Goal: Task Accomplishment & Management: Manage account settings

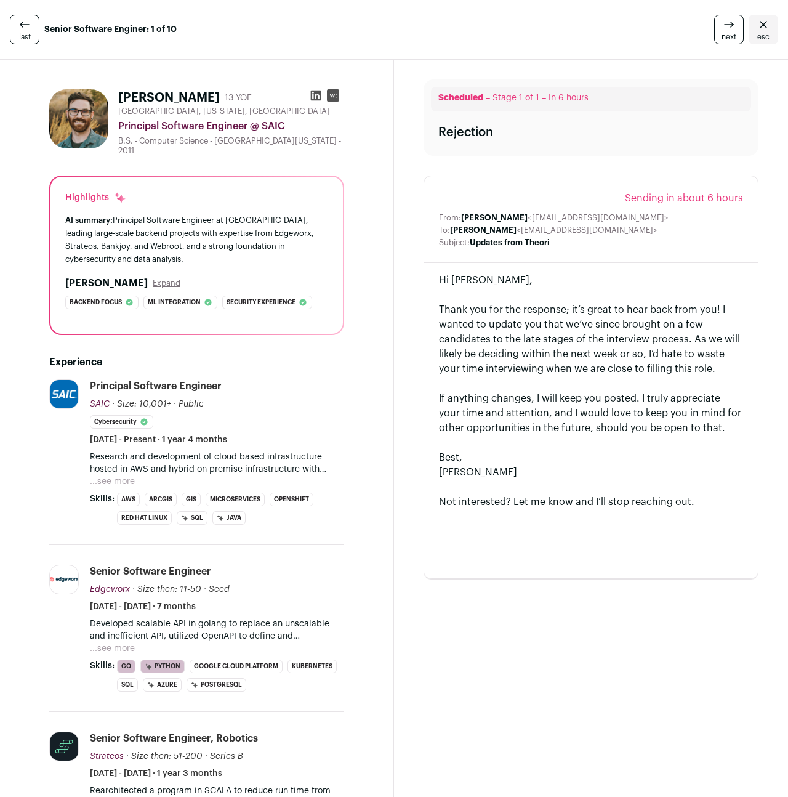
click at [547, 403] on div "If anything changes, I will keep you posted. I truly appreciate your time and a…" at bounding box center [591, 413] width 304 height 44
click at [113, 477] on button "...see more" at bounding box center [112, 481] width 45 height 12
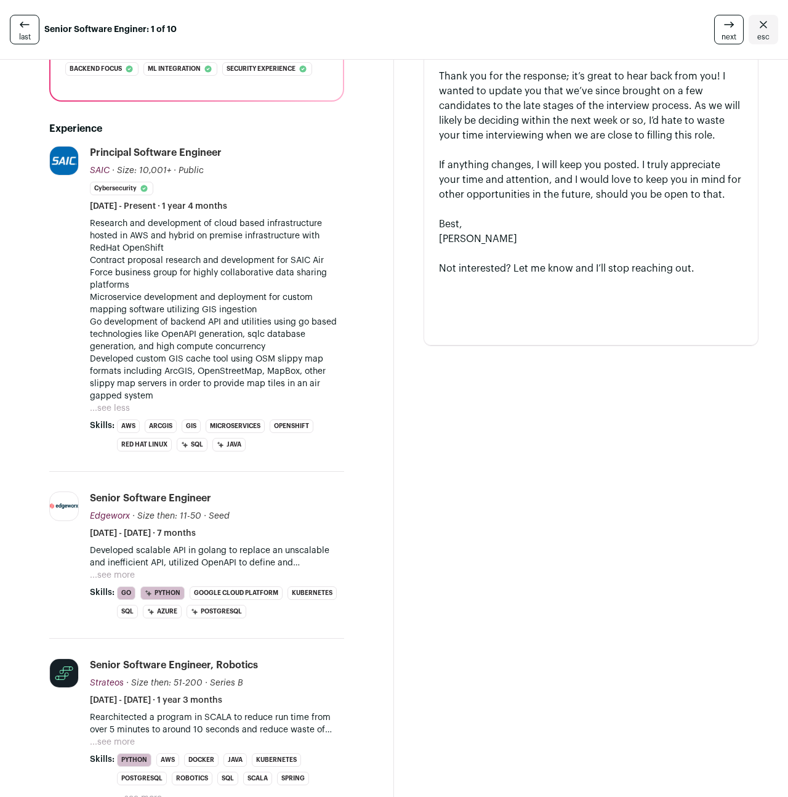
scroll to position [417, 0]
